Goal: Information Seeking & Learning: Learn about a topic

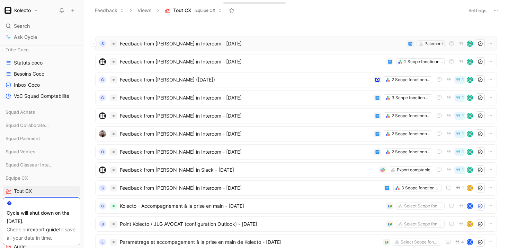
click at [272, 44] on span "Feedback from [PERSON_NAME] in Intercom - [DATE]" at bounding box center [262, 43] width 284 height 8
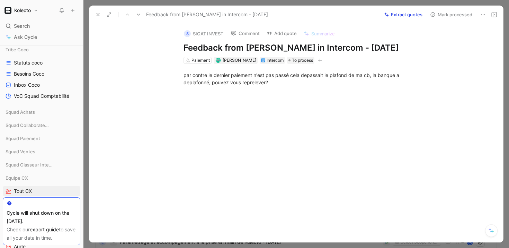
click at [505, 22] on div at bounding box center [296, 124] width 426 height 248
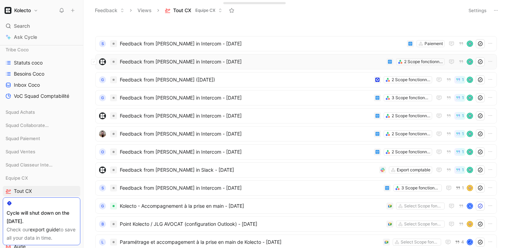
click at [356, 63] on span "Feedback from [PERSON_NAME] in Intercom - [DATE]" at bounding box center [252, 62] width 264 height 8
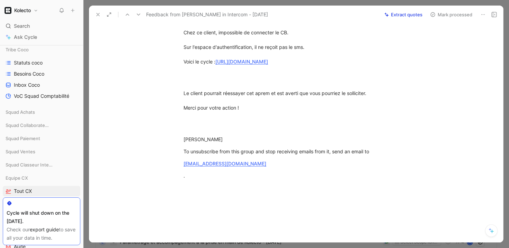
scroll to position [72, 0]
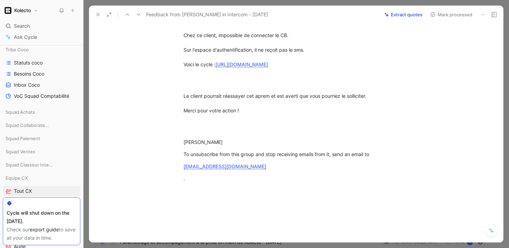
click at [506, 107] on div at bounding box center [296, 124] width 426 height 248
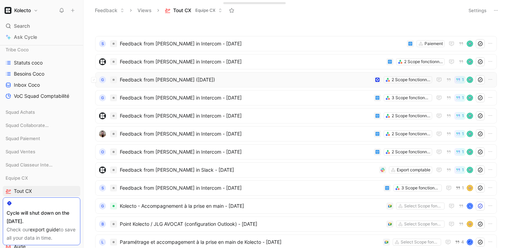
click at [284, 82] on span "Feedback from [PERSON_NAME] ([DATE])" at bounding box center [246, 80] width 252 height 8
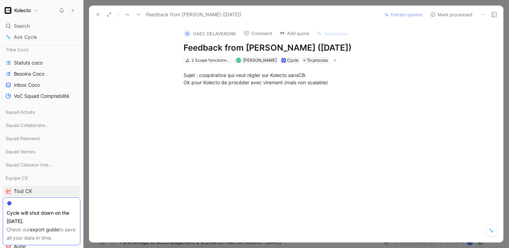
click at [508, 122] on div at bounding box center [296, 124] width 426 height 248
